Goal: Information Seeking & Learning: Learn about a topic

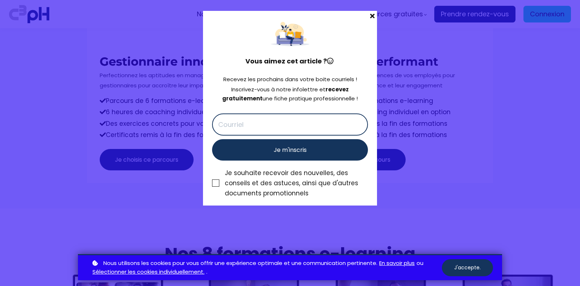
scroll to position [2415, 0]
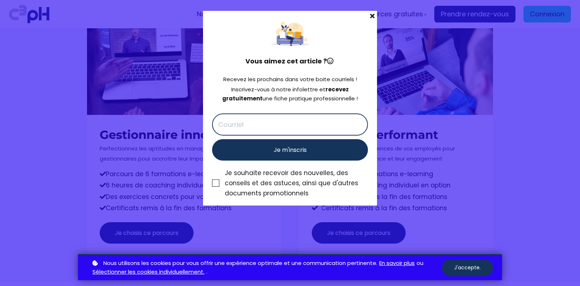
click at [373, 14] on span at bounding box center [372, 16] width 9 height 10
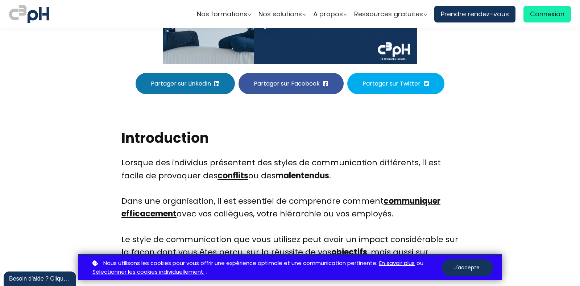
scroll to position [214, 0]
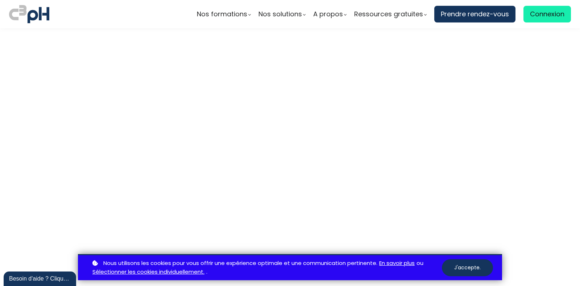
scroll to position [2002, 0]
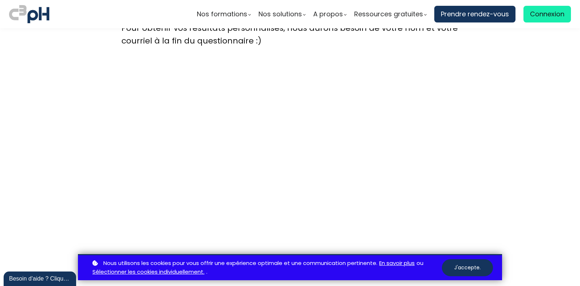
scroll to position [2002, 0]
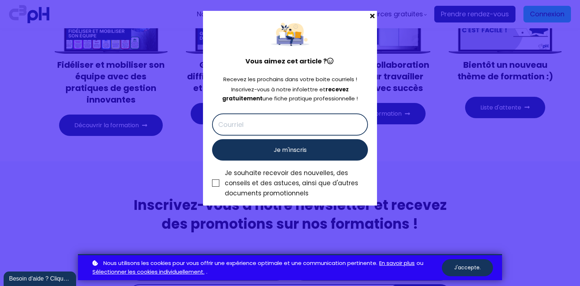
scroll to position [2566, 0]
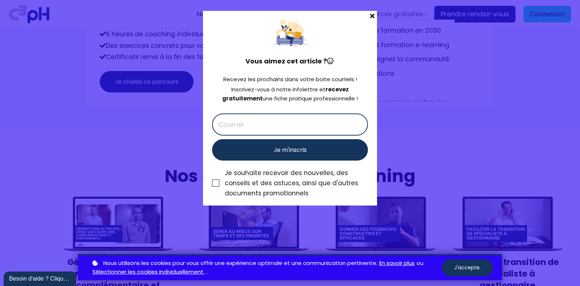
click at [373, 14] on span at bounding box center [372, 16] width 9 height 10
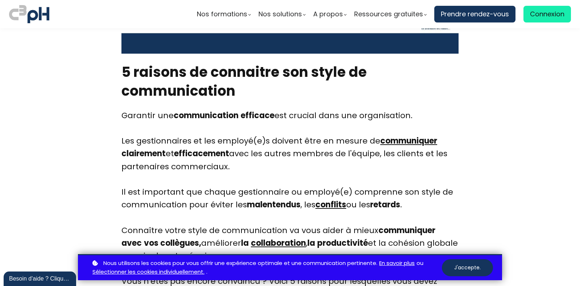
scroll to position [1068, 0]
